Goal: Navigation & Orientation: Find specific page/section

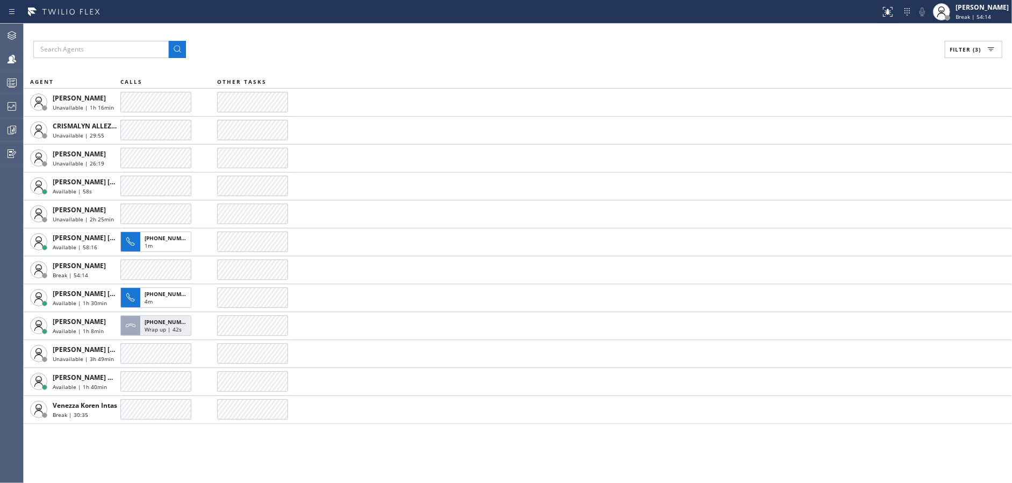
drag, startPoint x: 350, startPoint y: 65, endPoint x: 650, endPoint y: 59, distance: 300.4
click at [351, 64] on div "Filter (3) AGENT CALLS OTHER TASKS [PERSON_NAME] Unavailable | 1h 16min CRISMAL…" at bounding box center [518, 253] width 988 height 459
click at [994, 20] on div "[PERSON_NAME] Break | 54:15" at bounding box center [982, 11] width 59 height 19
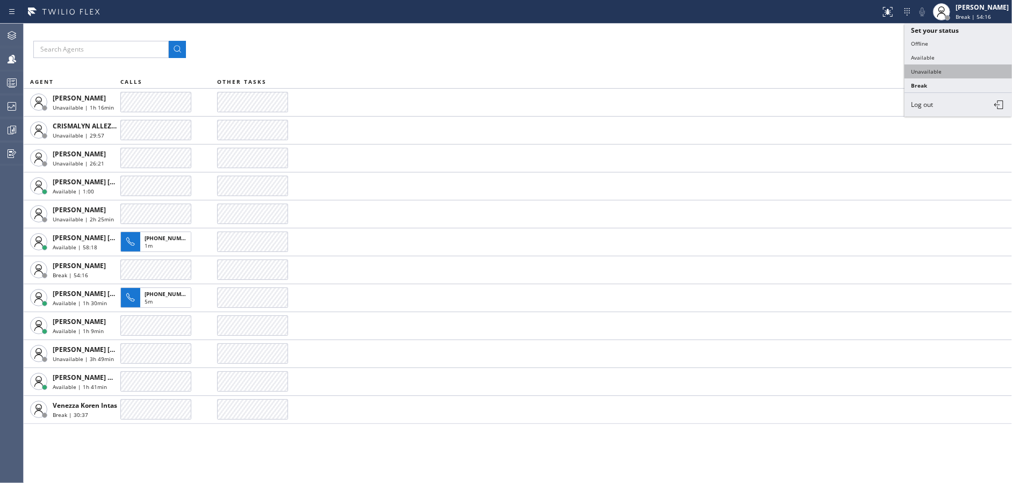
click at [949, 70] on button "Unavailable" at bounding box center [957, 71] width 107 height 14
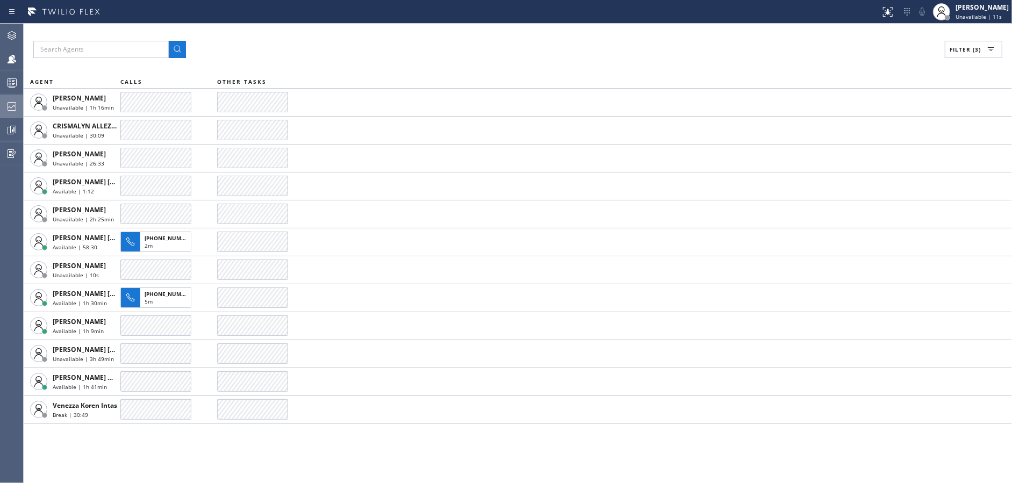
click at [9, 103] on icon at bounding box center [11, 106] width 13 height 13
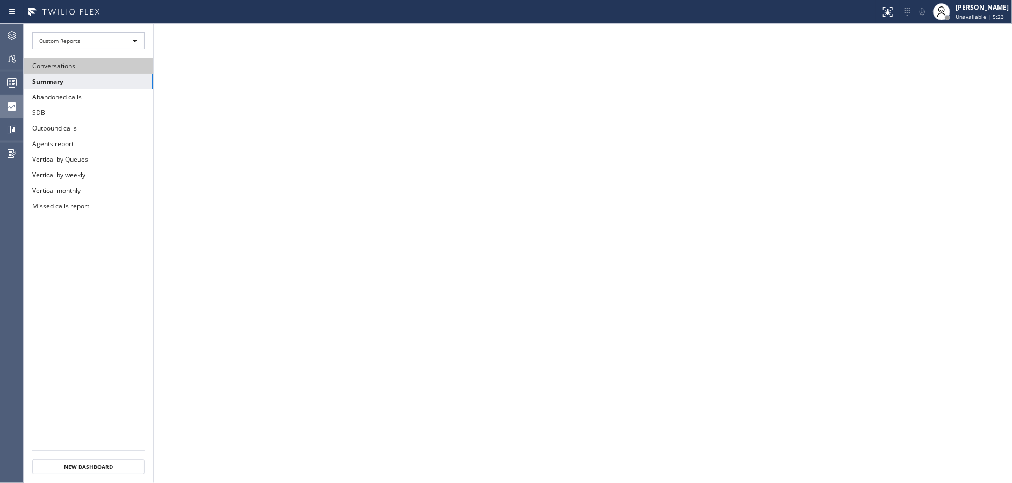
click at [105, 60] on button "Conversations" at bounding box center [88, 66] width 129 height 16
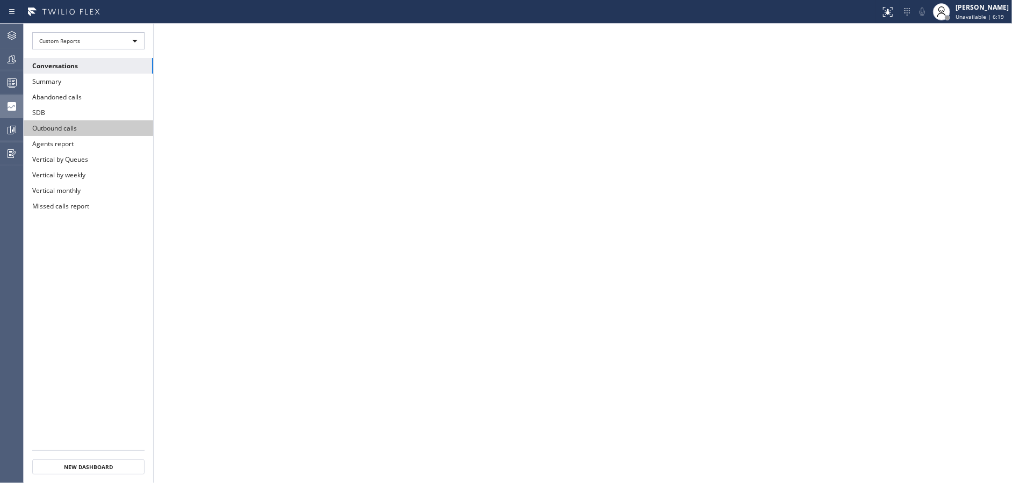
click at [68, 129] on button "Outbound calls" at bounding box center [88, 128] width 129 height 16
click at [2, 53] on div at bounding box center [12, 59] width 24 height 13
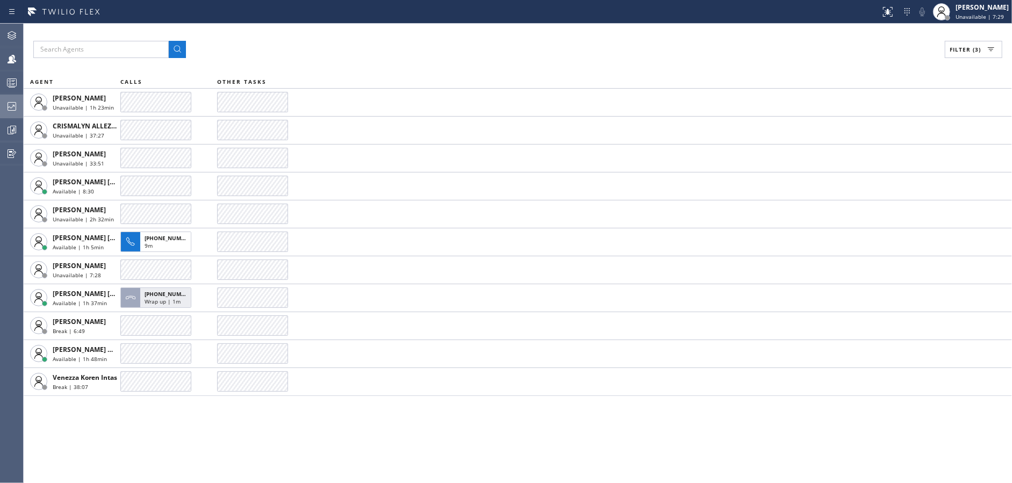
click at [364, 31] on div "Filter (3) AGENT CALLS OTHER TASKS [PERSON_NAME] Unavailable | 1h 23min CRISMAL…" at bounding box center [518, 253] width 988 height 459
click at [370, 444] on div "Filter (3) AGENT CALLS OTHER TASKS [PERSON_NAME] Unavailable | 1h 25min CRISMAL…" at bounding box center [518, 253] width 988 height 459
